Goal: Information Seeking & Learning: Check status

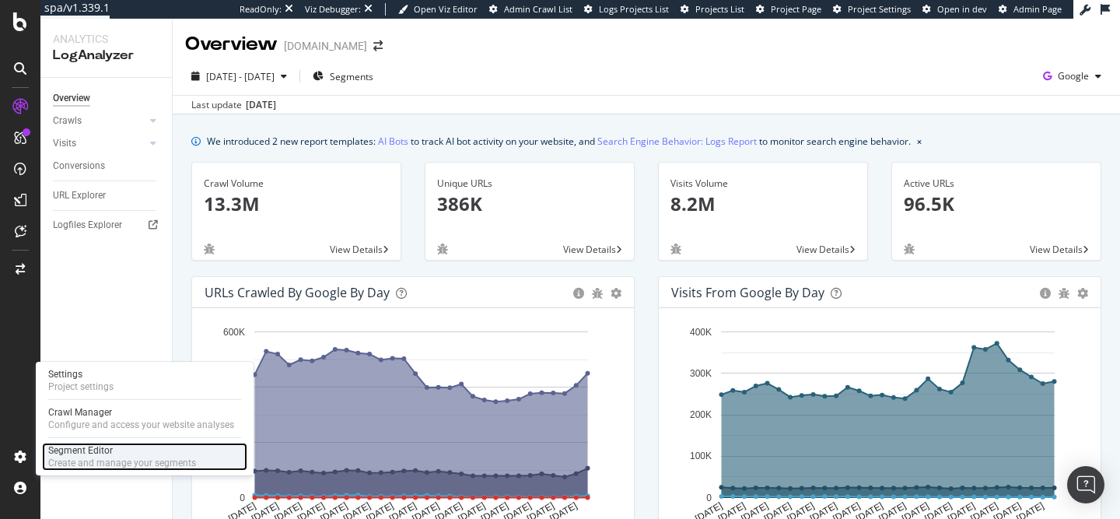
click at [78, 446] on div "Segment Editor" at bounding box center [122, 450] width 148 height 12
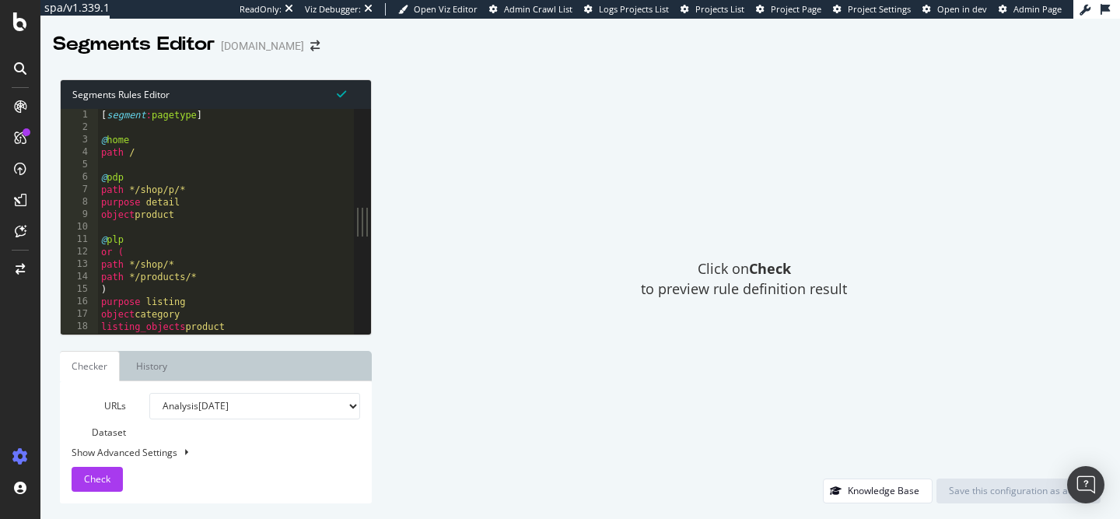
type textarea "path */shop/p/*"
click at [178, 194] on div "[ segment : pagetype ] @ home path / @ pdp path */shop/p/* purpose detail objec…" at bounding box center [226, 234] width 256 height 250
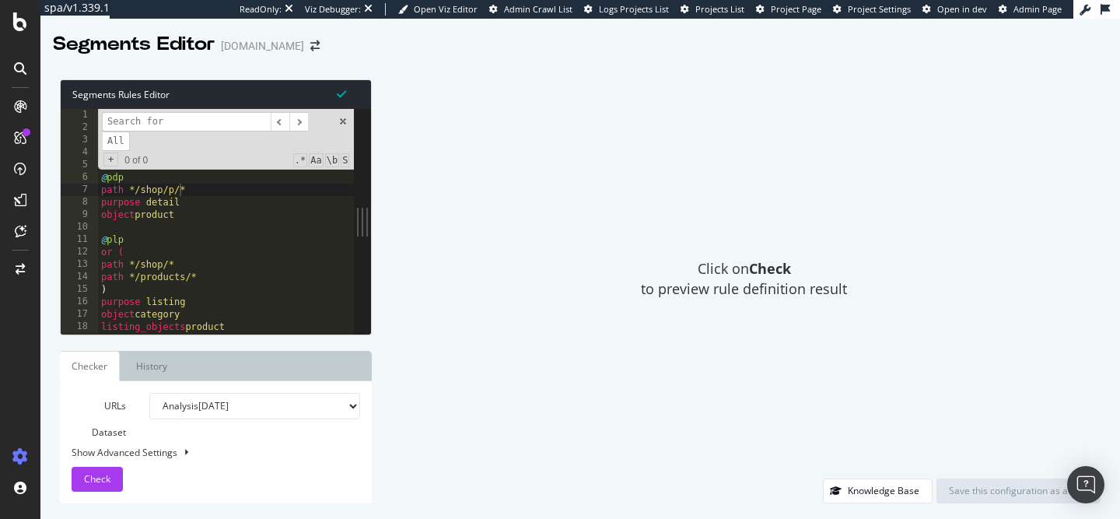
type input "g"
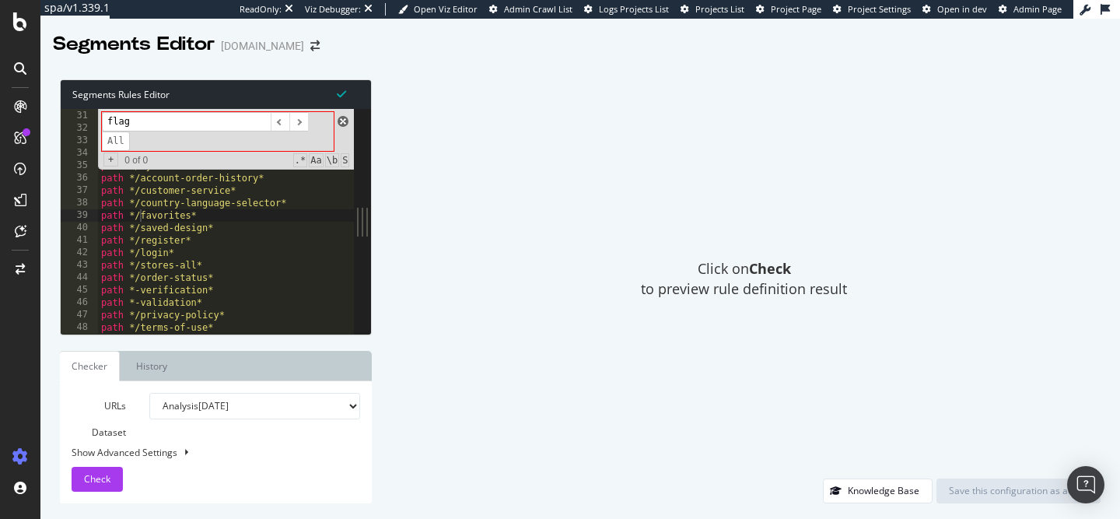
type input "flag"
click at [345, 121] on span at bounding box center [343, 121] width 11 height 11
type textarea "path */favorites*"
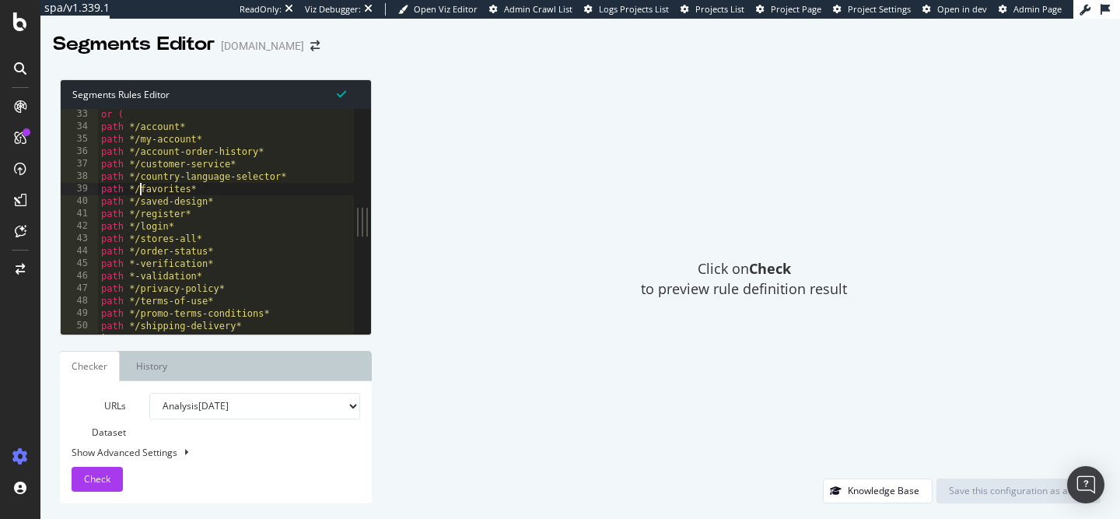
scroll to position [399, 0]
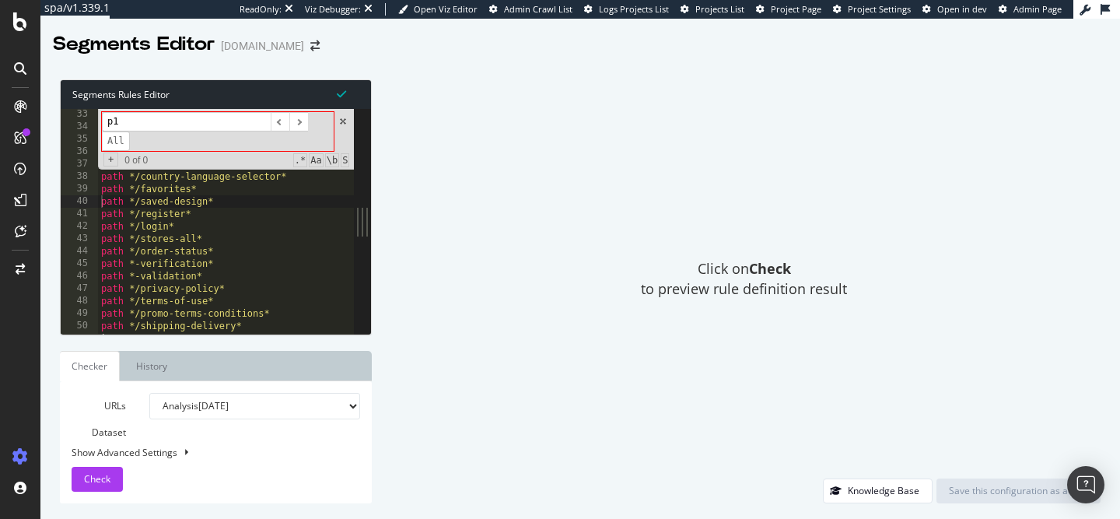
type input "p"
click at [344, 121] on span at bounding box center [343, 121] width 11 height 11
type textarea "path */saved-design*"
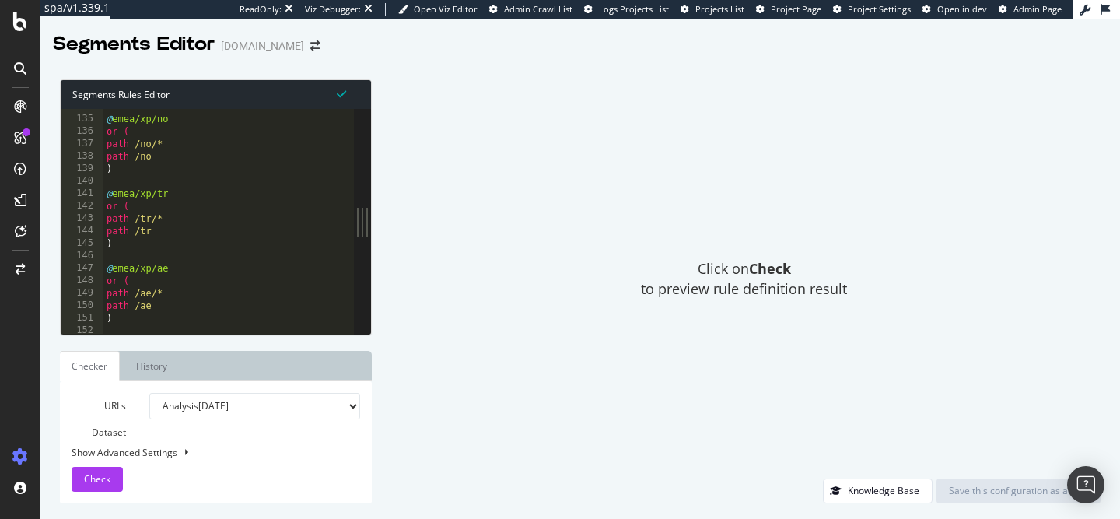
scroll to position [1857, 0]
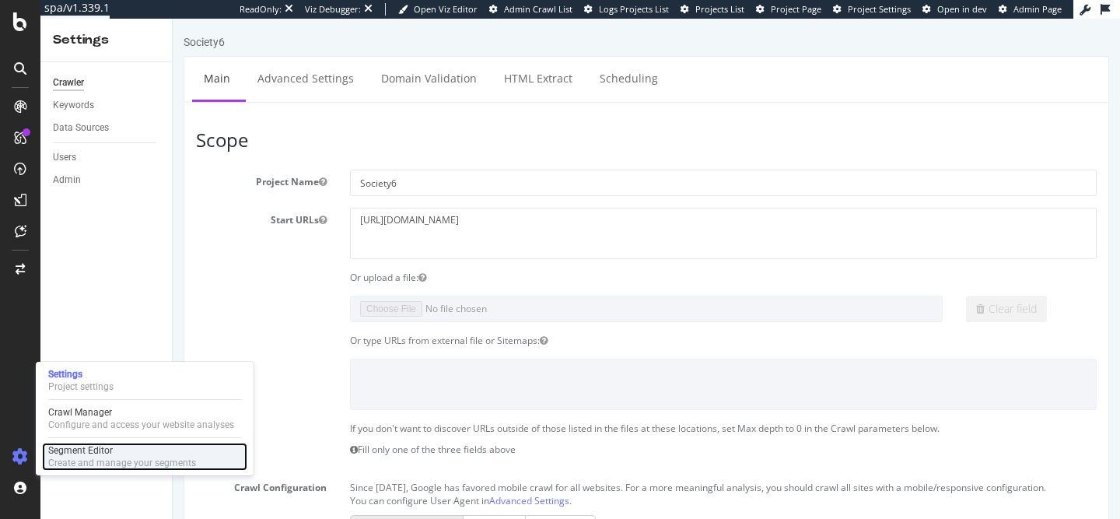
click at [54, 453] on div "Segment Editor" at bounding box center [122, 450] width 148 height 12
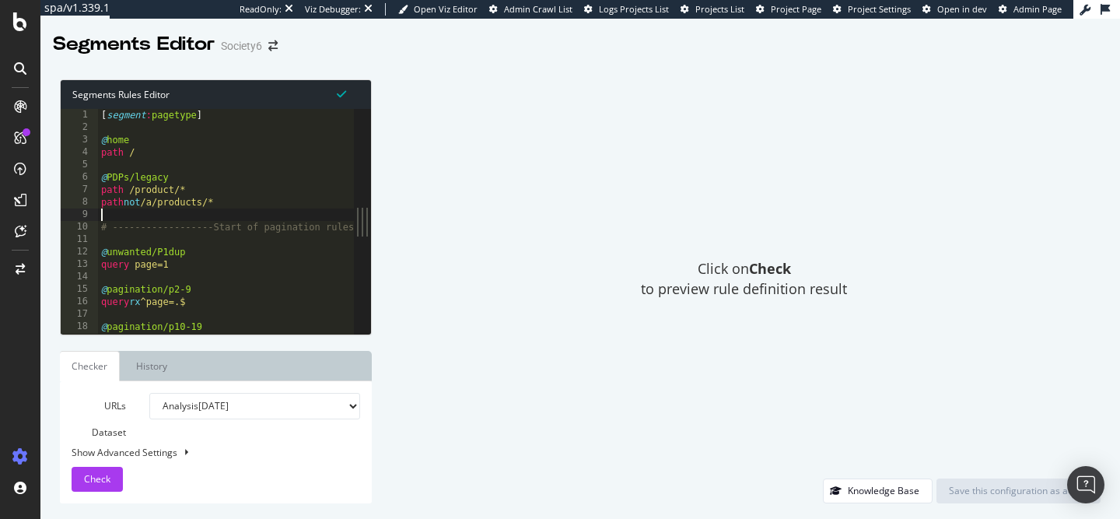
click at [228, 212] on div "[ segment : pagetype ] @ home path / @ PDPs/legacy path /product/* path not /a/…" at bounding box center [274, 234] width 353 height 250
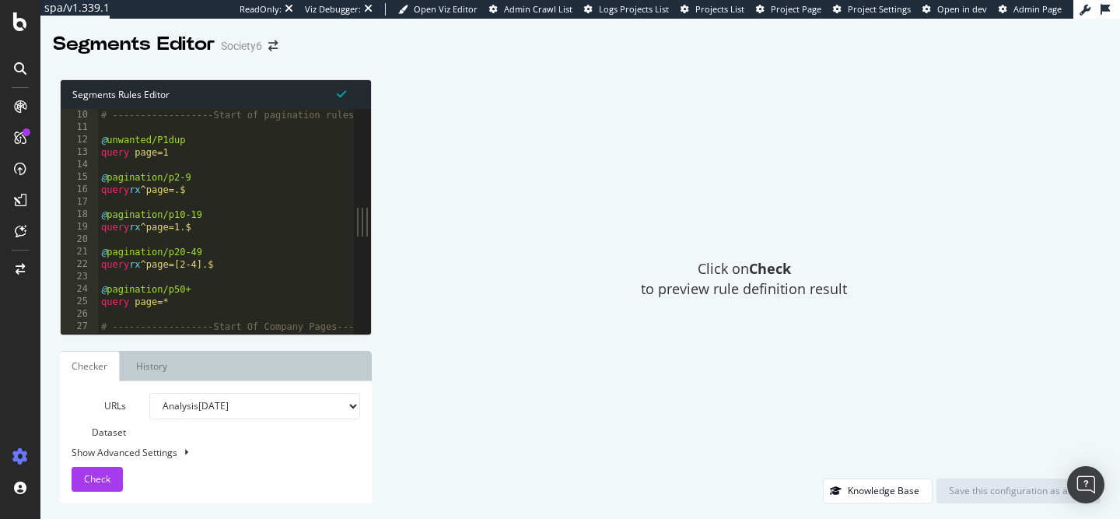
scroll to position [112, 0]
click at [118, 482] on button "Check" at bounding box center [97, 479] width 51 height 25
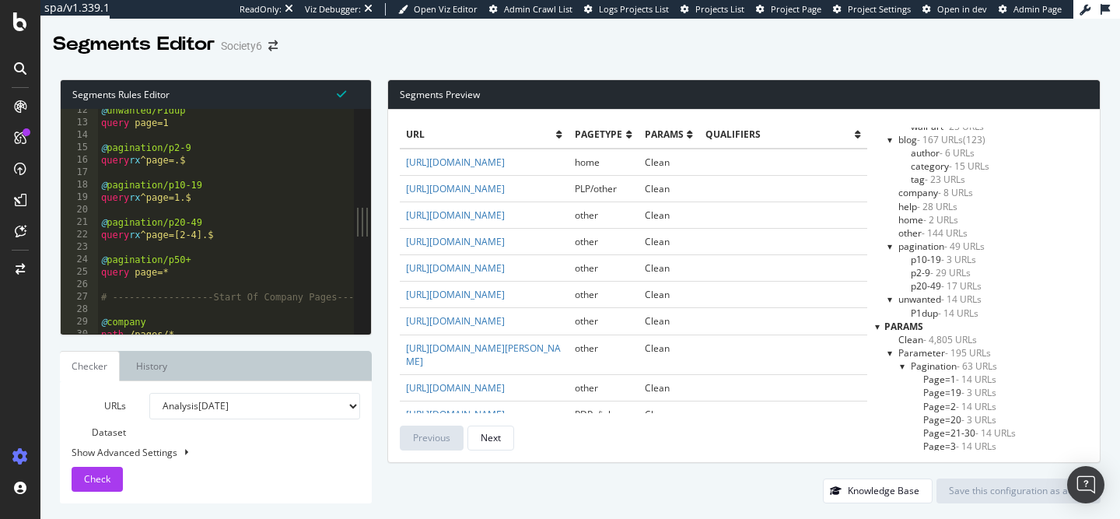
scroll to position [1157, 0]
click at [973, 258] on span "- 49 URLs" at bounding box center [964, 257] width 40 height 13
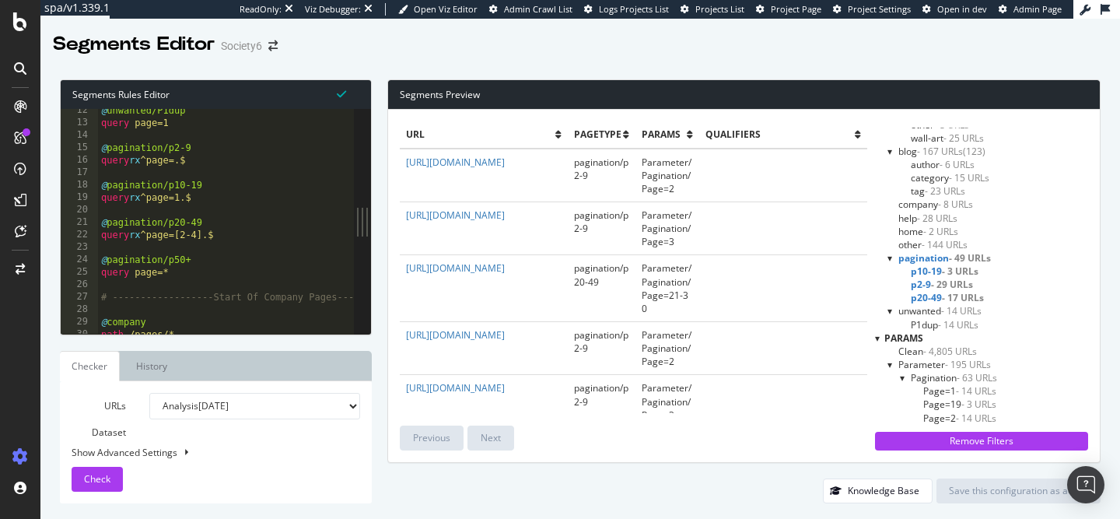
click at [967, 273] on span "- 3 URLs" at bounding box center [960, 270] width 37 height 13
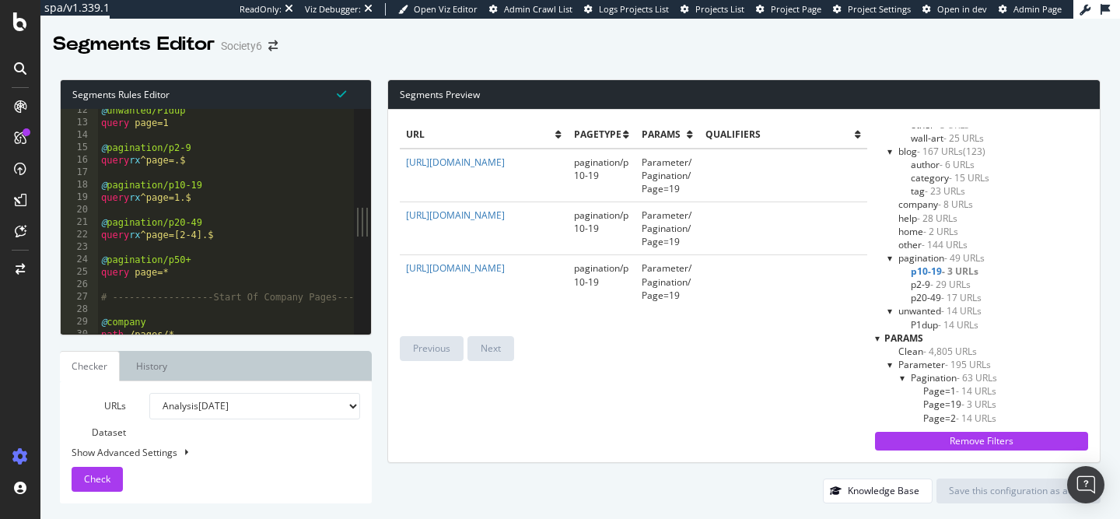
click at [947, 286] on span "- 29 URLs" at bounding box center [950, 284] width 40 height 13
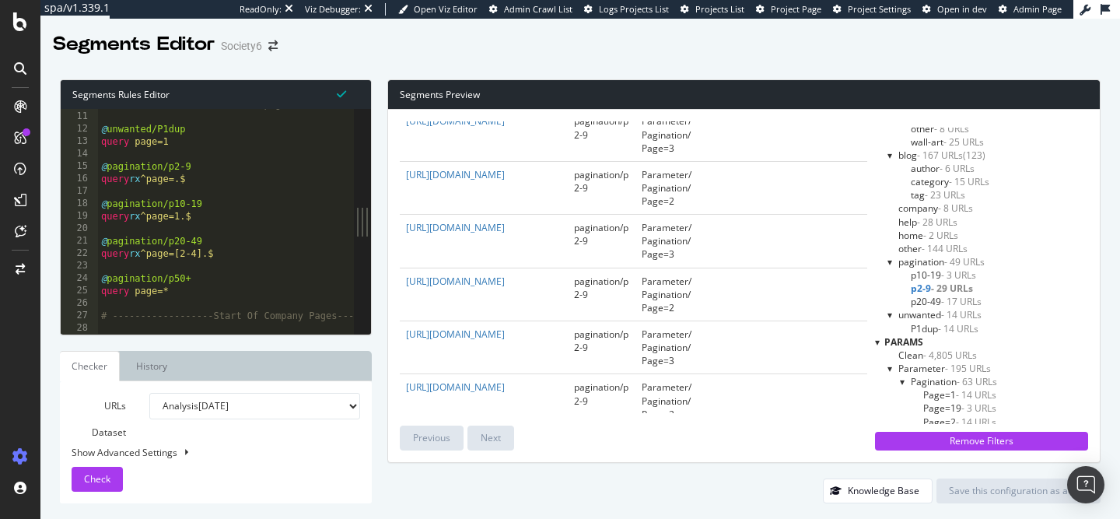
scroll to position [0, 2]
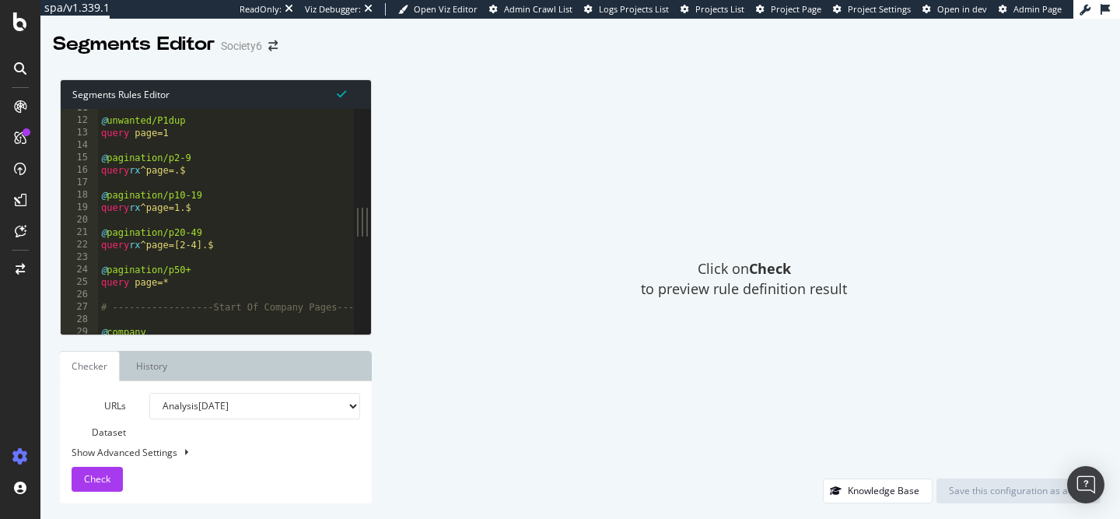
scroll to position [134, 0]
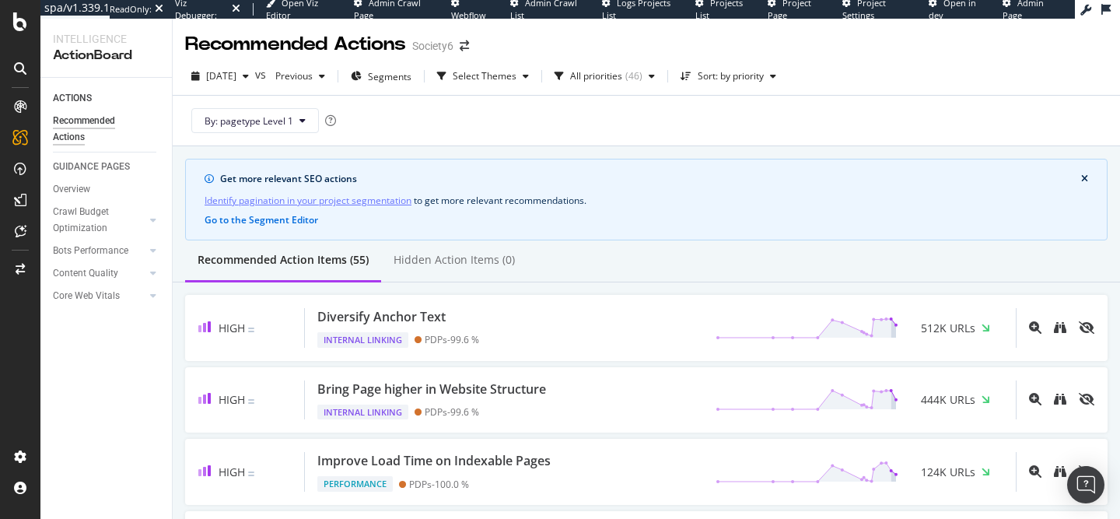
click at [288, 198] on link "Identify pagination in your project segmentation" at bounding box center [308, 200] width 207 height 16
click at [1081, 176] on icon "close banner" at bounding box center [1084, 178] width 7 height 9
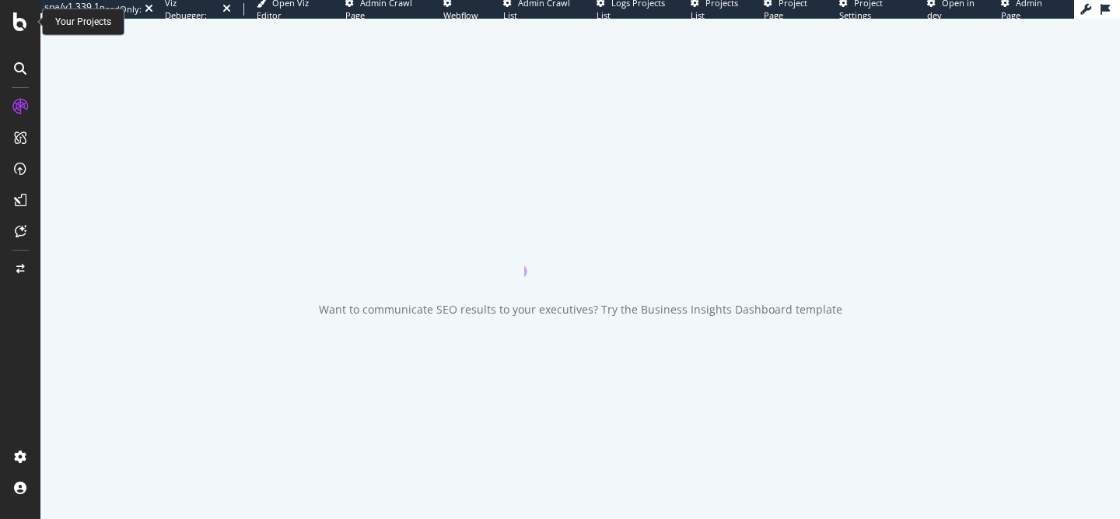
click at [18, 26] on icon at bounding box center [20, 21] width 14 height 19
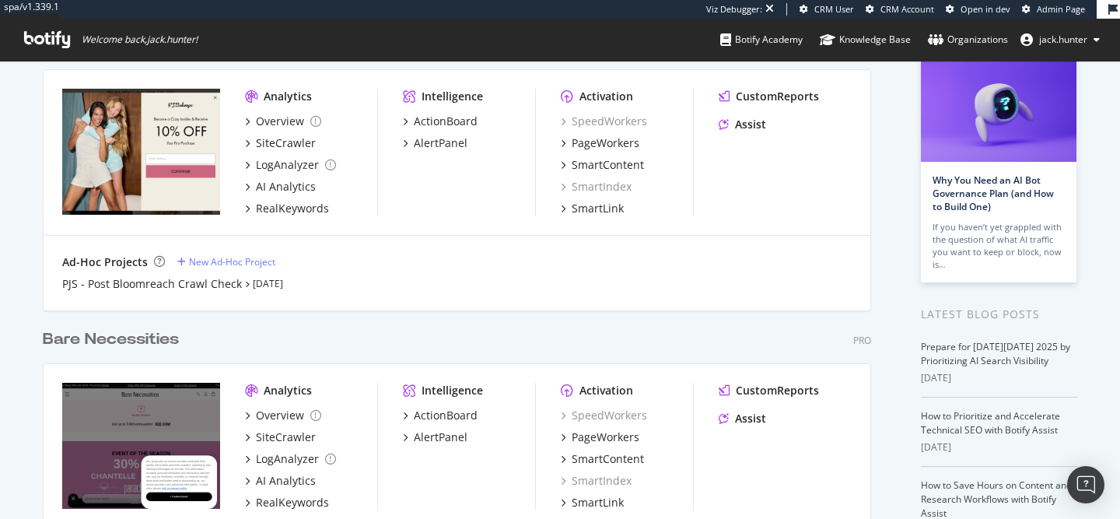
scroll to position [103, 0]
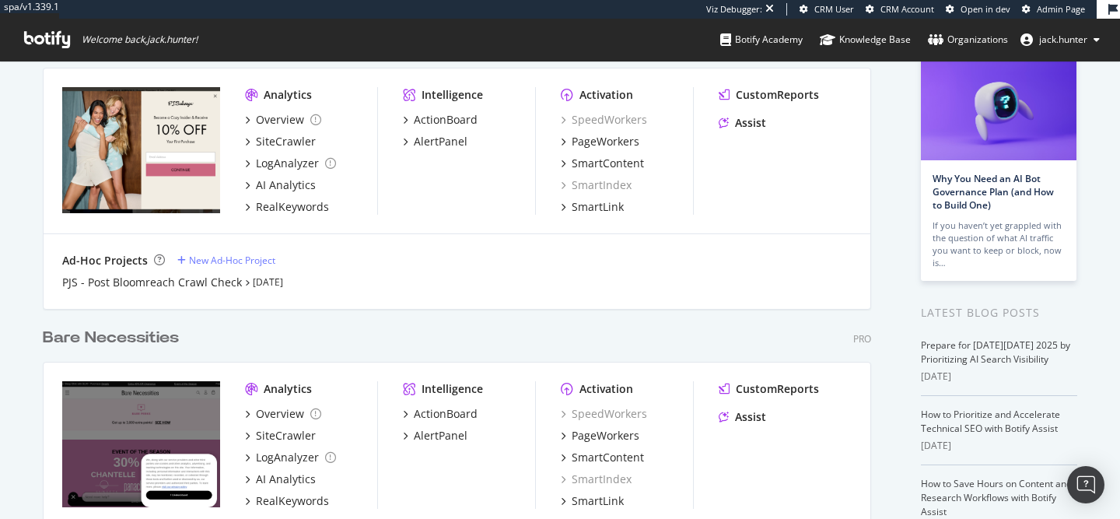
click at [151, 331] on div "Bare Necessities" at bounding box center [111, 338] width 136 height 23
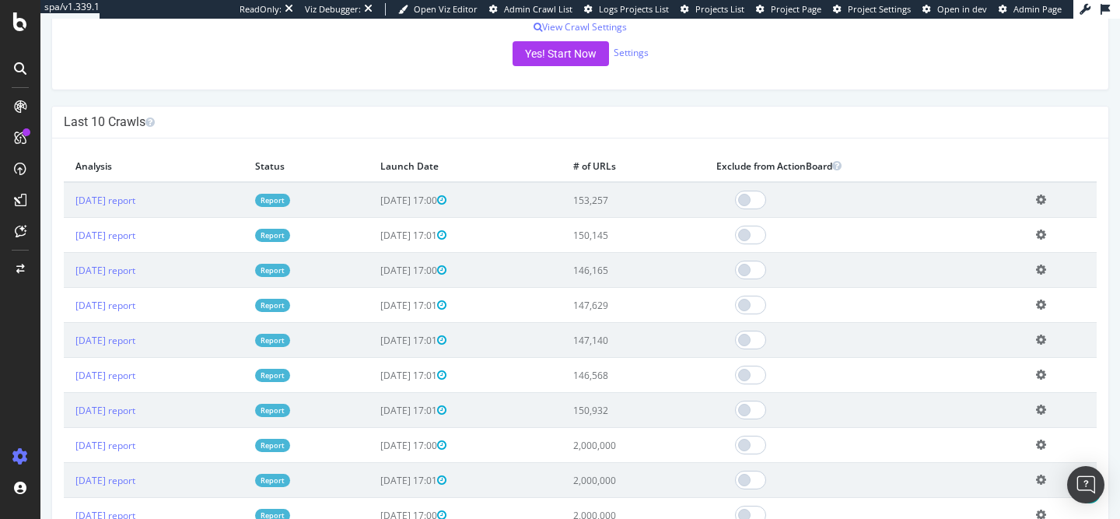
scroll to position [387, 0]
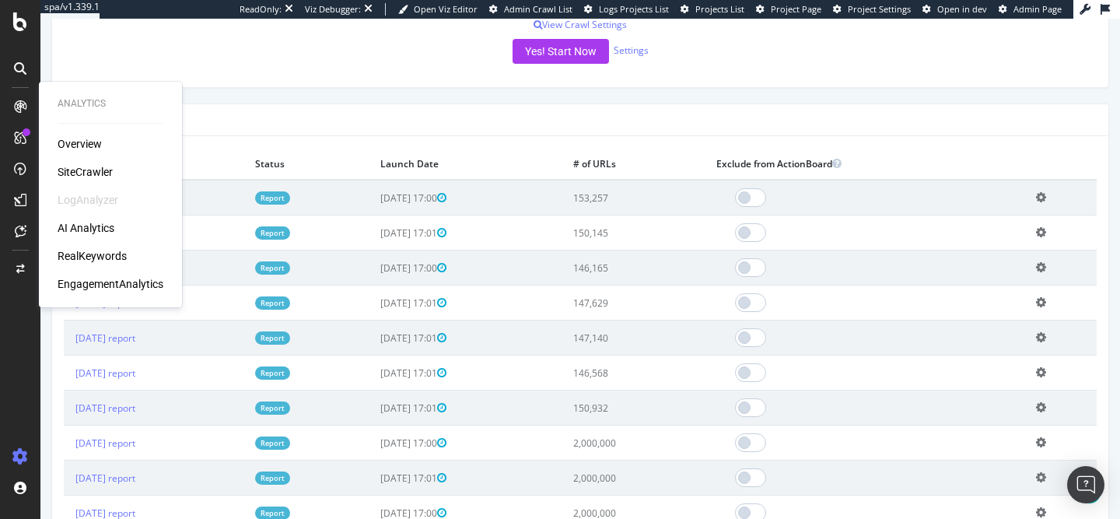
click at [101, 253] on div "RealKeywords" at bounding box center [92, 256] width 69 height 16
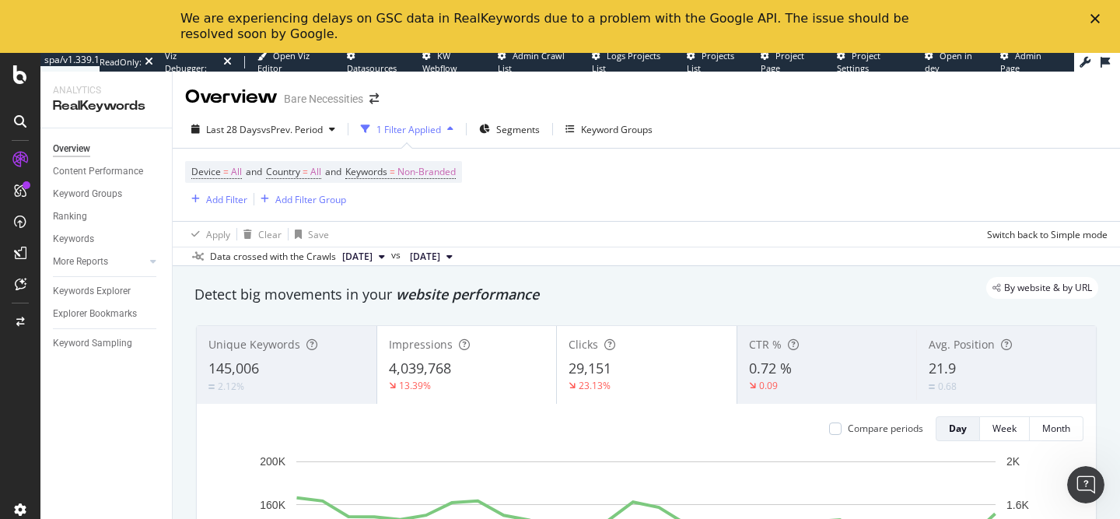
click at [1098, 16] on polygon "Close" at bounding box center [1095, 18] width 9 height 9
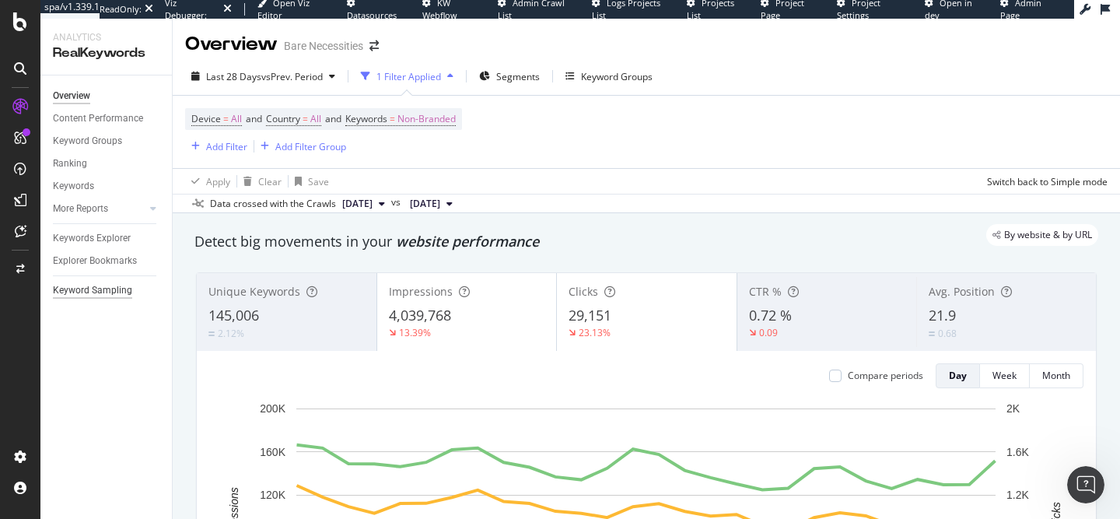
click at [97, 290] on div "Keyword Sampling" at bounding box center [92, 290] width 79 height 16
